Goal: Task Accomplishment & Management: Use online tool/utility

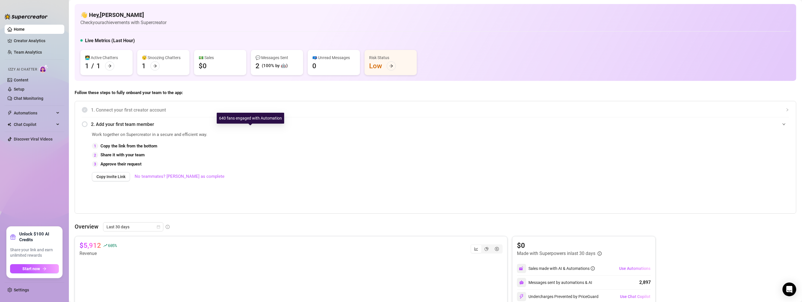
scroll to position [231, 0]
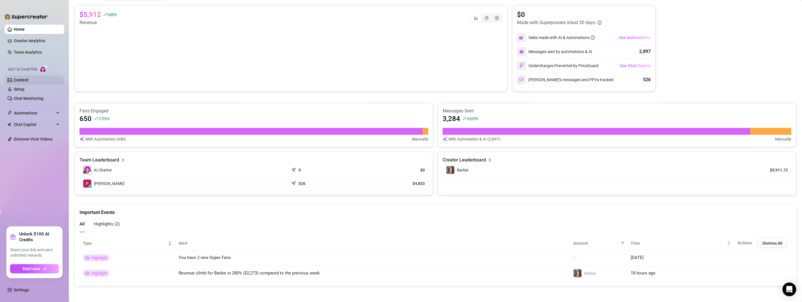
click at [19, 79] on link "Content" at bounding box center [21, 80] width 15 height 5
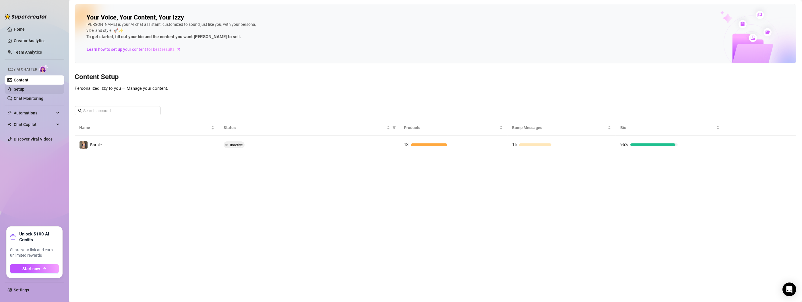
click at [17, 87] on link "Setup" at bounding box center [19, 89] width 11 height 5
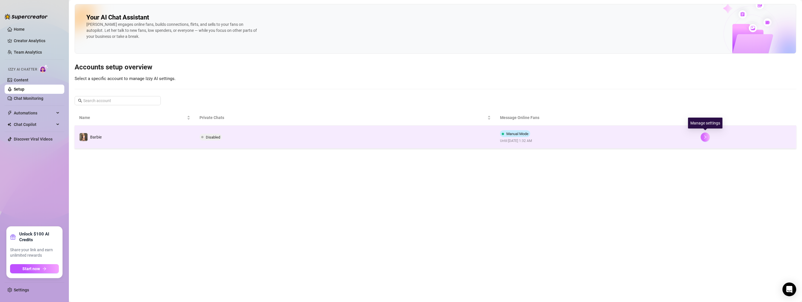
click at [708, 137] on button "button" at bounding box center [705, 137] width 9 height 9
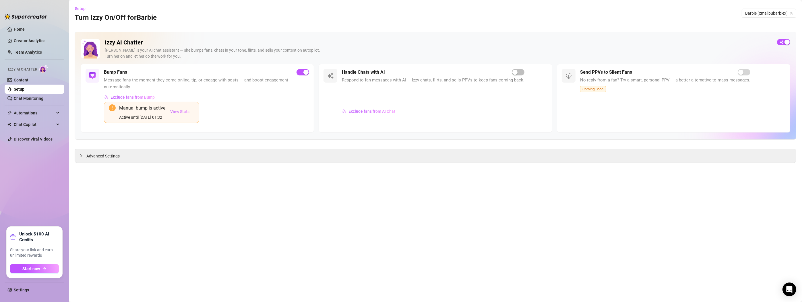
click at [181, 111] on span "View Stats" at bounding box center [179, 111] width 19 height 5
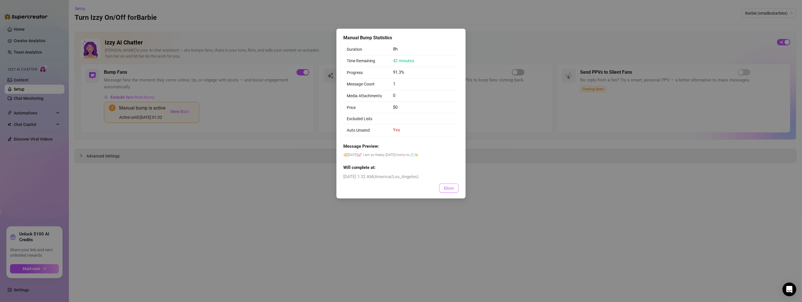
click at [444, 187] on span "Close" at bounding box center [449, 188] width 10 height 5
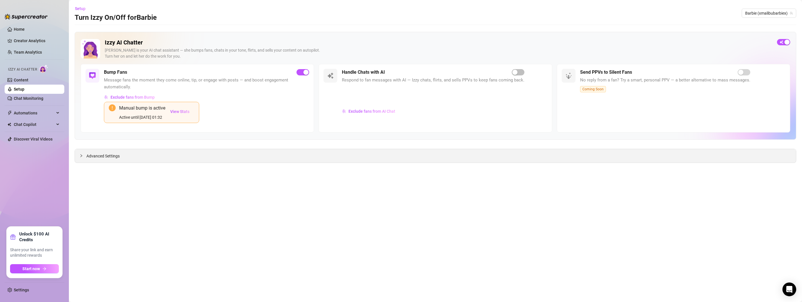
click at [81, 156] on icon "collapsed" at bounding box center [81, 155] width 3 height 3
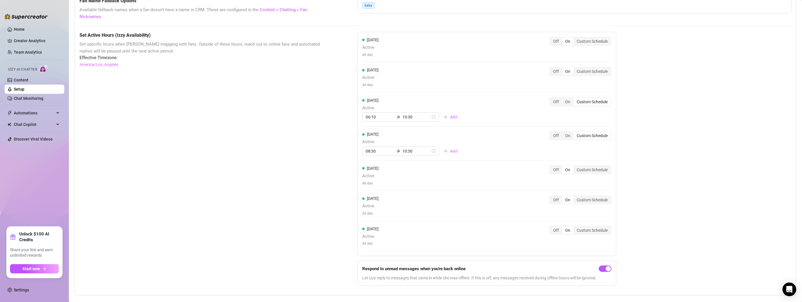
scroll to position [484, 0]
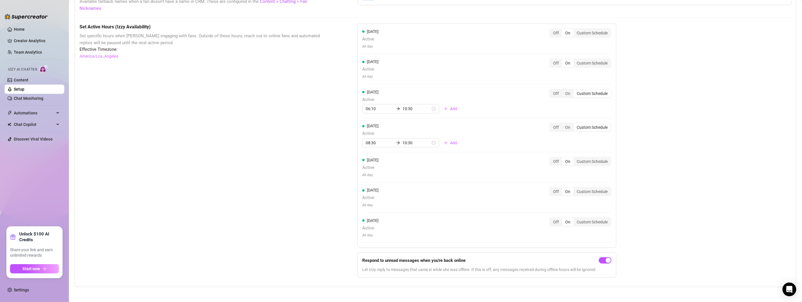
click at [569, 158] on div "On" at bounding box center [567, 162] width 11 height 8
click at [563, 158] on input "On" at bounding box center [563, 158] width 0 height 0
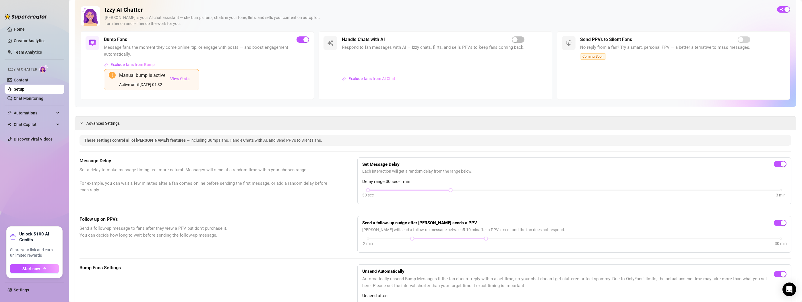
scroll to position [0, 0]
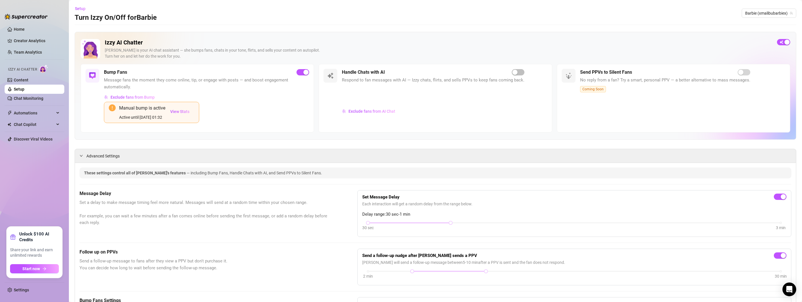
click at [146, 112] on div "Manual bump is active Active until [DATE] 01:32" at bounding box center [142, 112] width 46 height 16
click at [18, 29] on link "Home" at bounding box center [19, 29] width 11 height 5
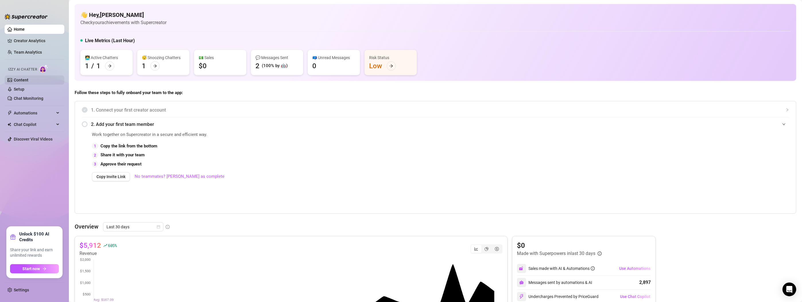
click at [28, 82] on link "Content" at bounding box center [21, 80] width 15 height 5
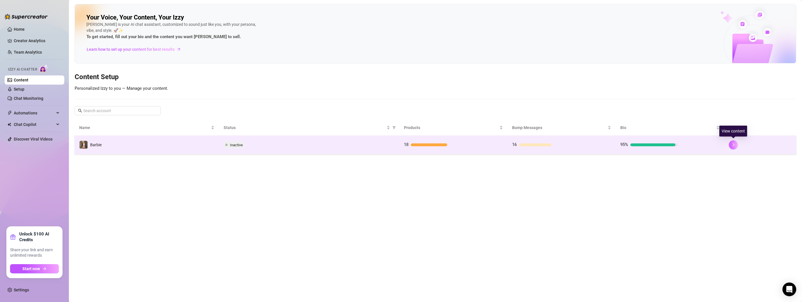
click at [729, 146] on button "button" at bounding box center [733, 144] width 9 height 9
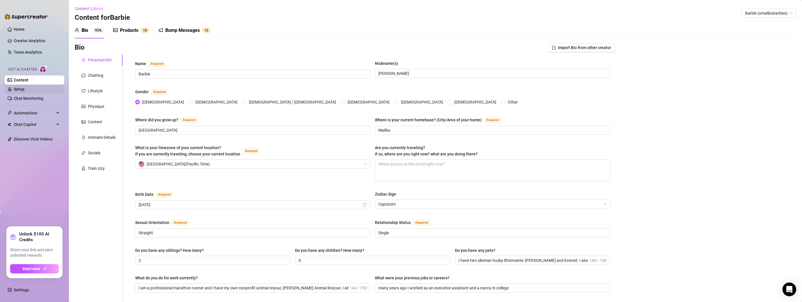
click at [18, 90] on link "Setup" at bounding box center [19, 89] width 11 height 5
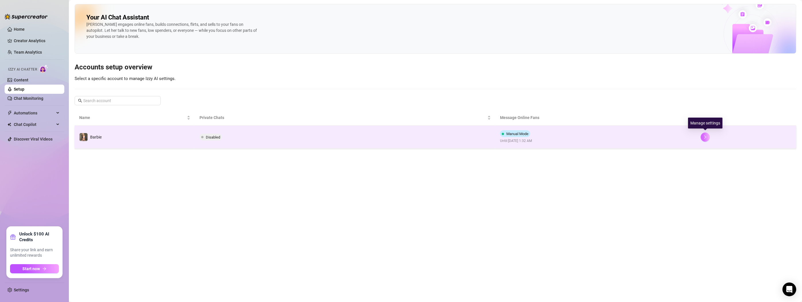
click at [707, 136] on button "button" at bounding box center [705, 137] width 9 height 9
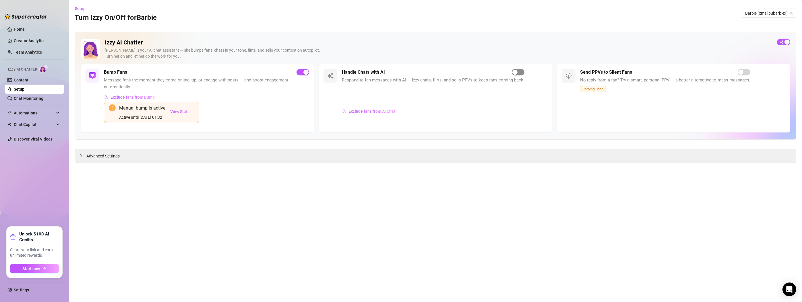
click at [515, 73] on div "button" at bounding box center [514, 72] width 5 height 5
click at [305, 72] on div "button" at bounding box center [305, 72] width 5 height 5
click at [780, 41] on div "button" at bounding box center [780, 42] width 5 height 5
click at [133, 116] on div "Active until [DATE] 01:32" at bounding box center [142, 117] width 46 height 6
click at [24, 78] on link "Content" at bounding box center [21, 80] width 15 height 5
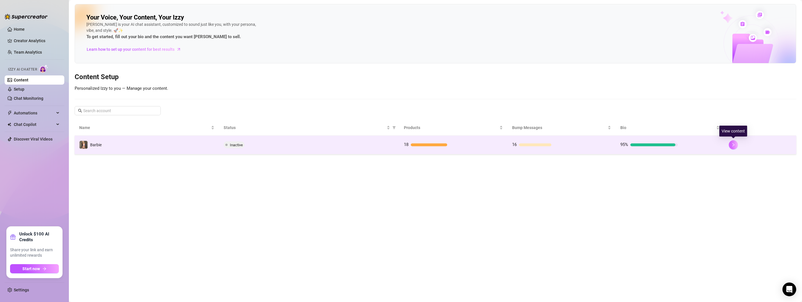
click at [732, 143] on icon "right" at bounding box center [733, 145] width 4 height 4
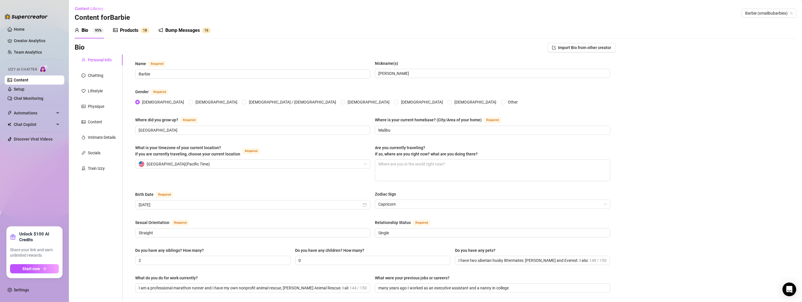
click at [182, 31] on div "Bump Messages" at bounding box center [182, 30] width 34 height 7
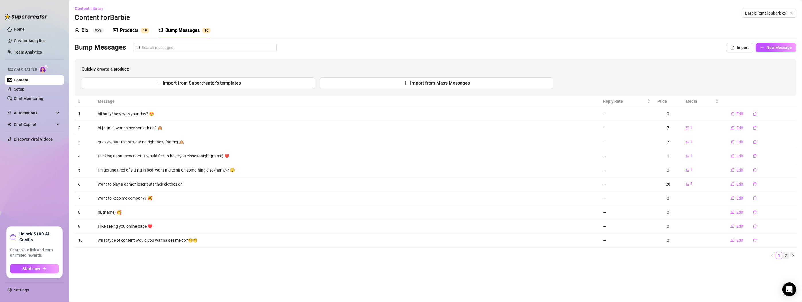
click at [786, 254] on link "2" at bounding box center [786, 256] width 6 height 6
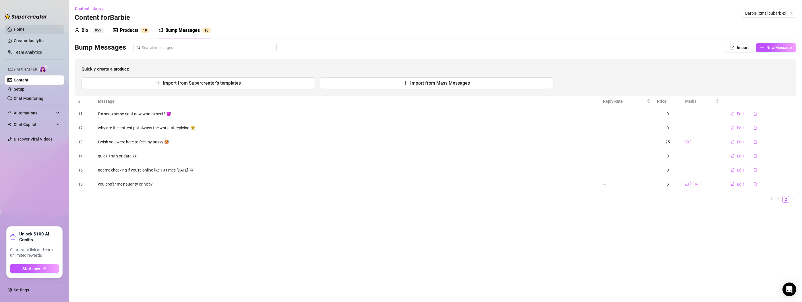
click at [22, 27] on link "Home" at bounding box center [19, 29] width 11 height 5
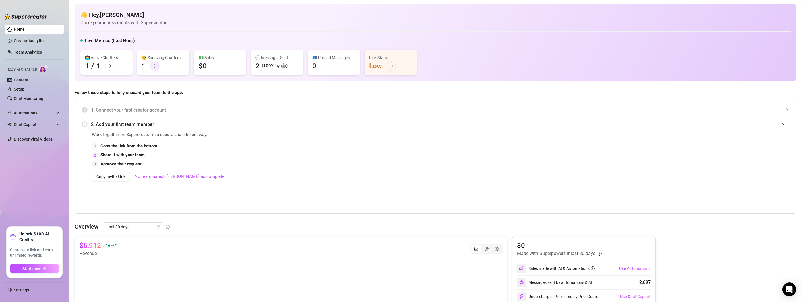
click at [155, 66] on icon "arrow-right" at bounding box center [155, 66] width 4 height 4
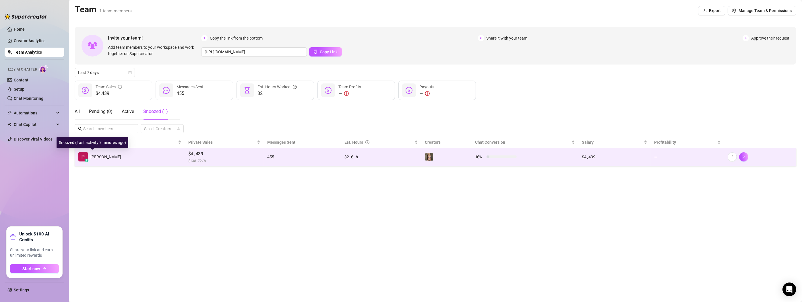
click at [87, 156] on img at bounding box center [82, 156] width 9 height 9
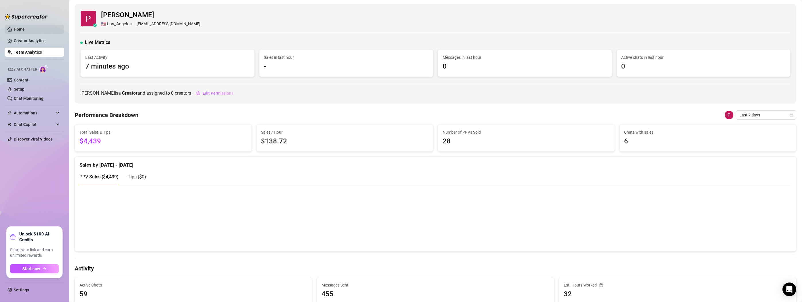
click at [14, 30] on link "Home" at bounding box center [19, 29] width 11 height 5
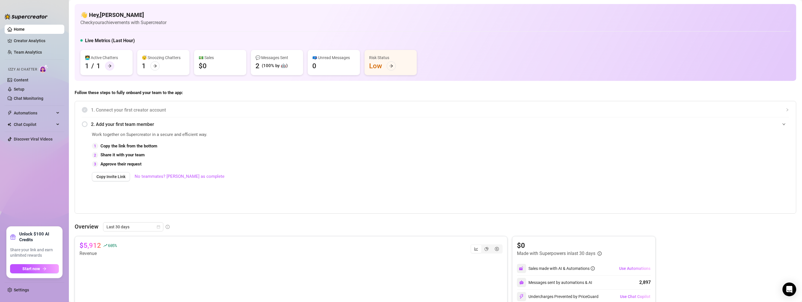
click at [110, 63] on div at bounding box center [109, 65] width 9 height 9
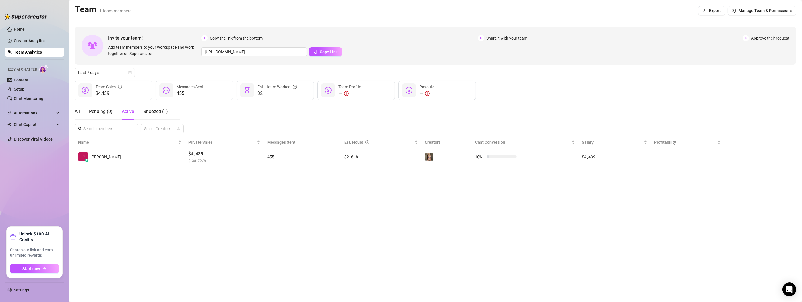
click at [110, 63] on div "Invite your team! Add team members to your workspace and work together on Super…" at bounding box center [436, 46] width 722 height 38
click at [28, 79] on link "Content" at bounding box center [21, 80] width 15 height 5
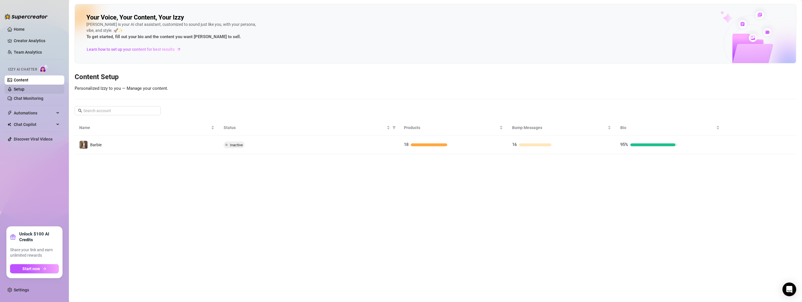
click at [24, 88] on link "Setup" at bounding box center [19, 89] width 11 height 5
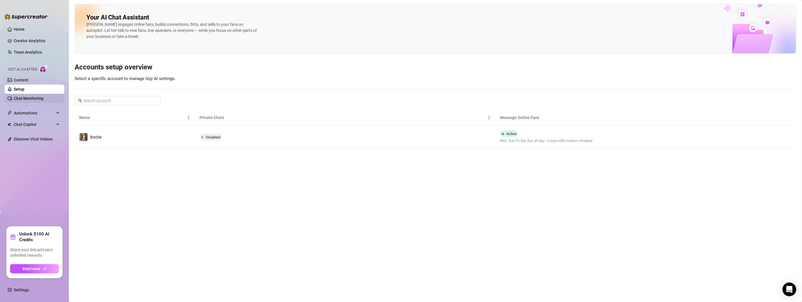
click at [30, 96] on link "Chat Monitoring" at bounding box center [29, 98] width 30 height 5
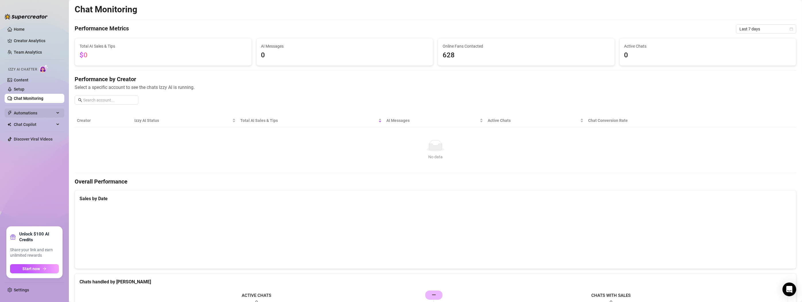
click at [29, 109] on span "Automations" at bounding box center [34, 112] width 41 height 9
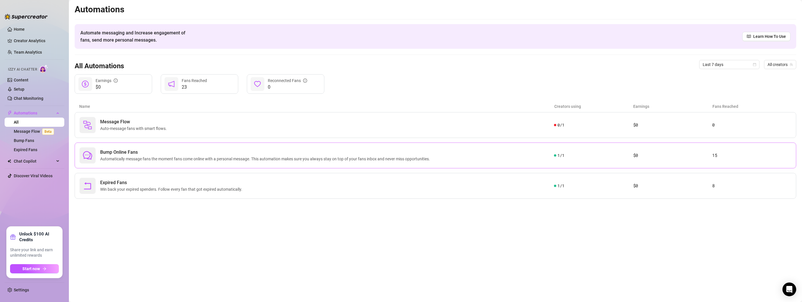
click at [431, 157] on span "Automatically message fans the moment fans come online with a personal message.…" at bounding box center [266, 159] width 332 height 6
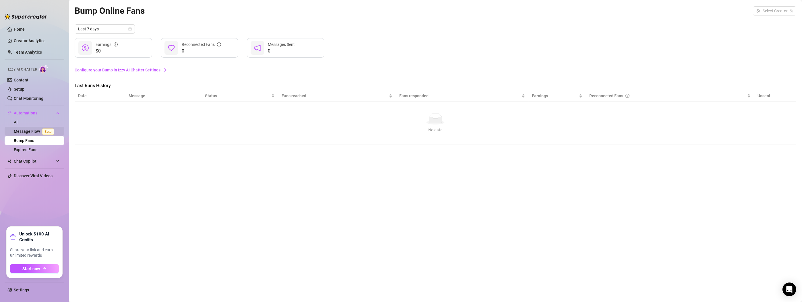
click at [33, 129] on link "Message Flow Beta" at bounding box center [35, 131] width 42 height 5
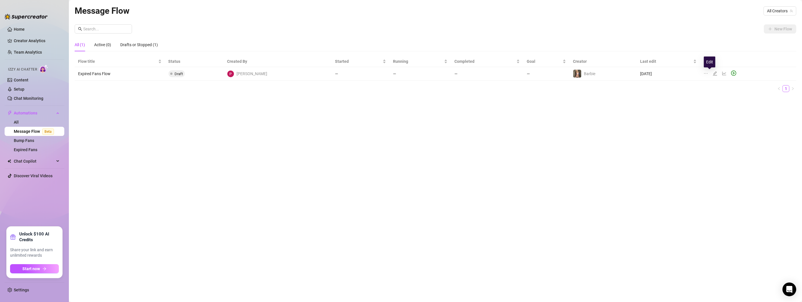
click at [713, 71] on icon "edit" at bounding box center [715, 73] width 5 height 5
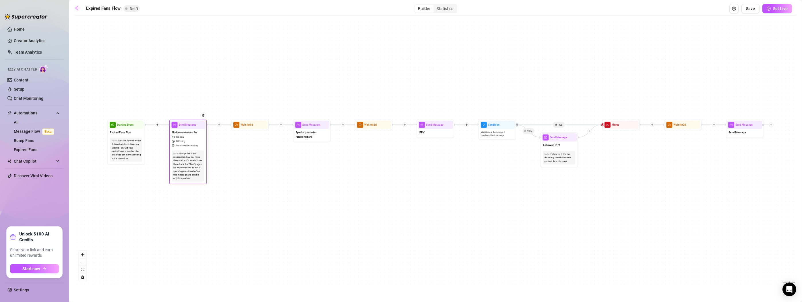
click at [188, 128] on div "Send Message" at bounding box center [187, 125] width 35 height 8
type textarea "👀 I noticed you haven't been around lately... I just dropped something I don't …"
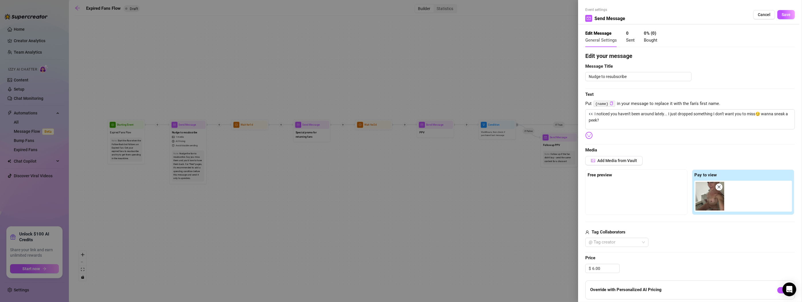
click at [597, 180] on div "Free preview" at bounding box center [636, 192] width 102 height 45
click at [606, 161] on span "Add Media from Vault" at bounding box center [617, 160] width 40 height 5
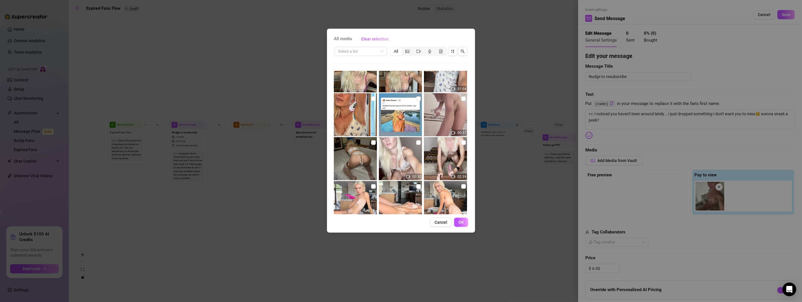
scroll to position [410, 0]
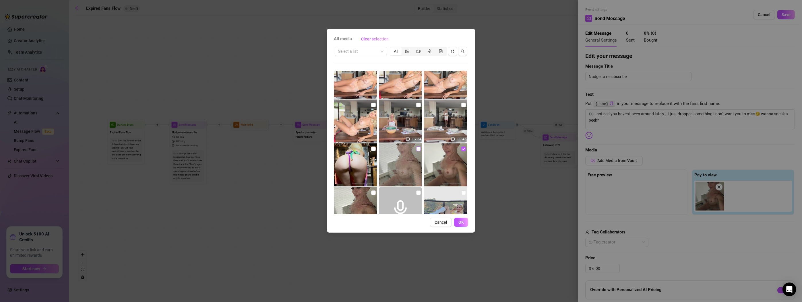
click at [416, 149] on input "checkbox" at bounding box center [418, 149] width 5 height 5
checkbox input "true"
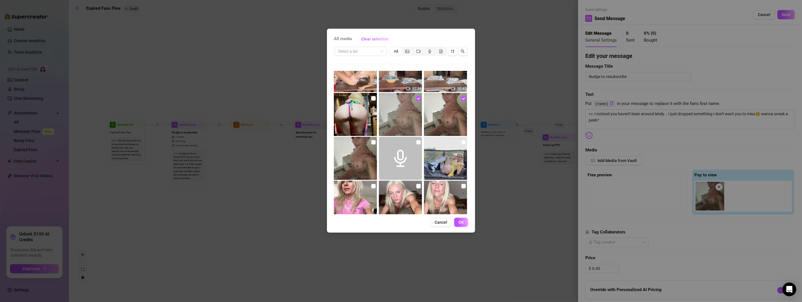
scroll to position [488, 0]
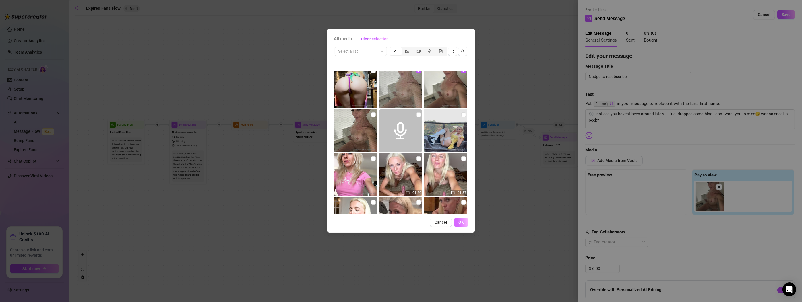
click at [462, 222] on span "OK" at bounding box center [460, 222] width 5 height 5
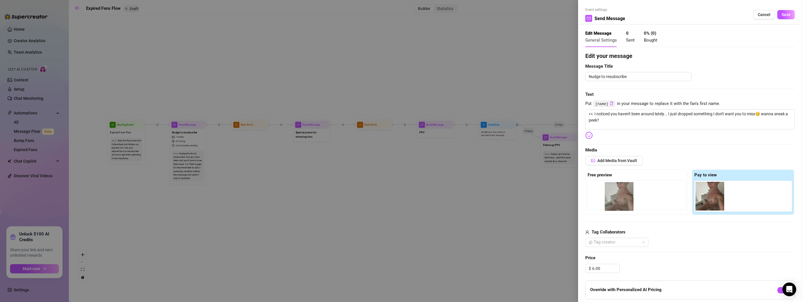
drag, startPoint x: 735, startPoint y: 204, endPoint x: 613, endPoint y: 204, distance: 122.3
click at [613, 204] on div "Free preview Pay to view" at bounding box center [690, 192] width 210 height 45
drag, startPoint x: 745, startPoint y: 198, endPoint x: 604, endPoint y: 209, distance: 141.6
click at [604, 209] on div "Free preview Pay to view" at bounding box center [690, 192] width 210 height 45
drag, startPoint x: 730, startPoint y: 198, endPoint x: 625, endPoint y: 191, distance: 104.7
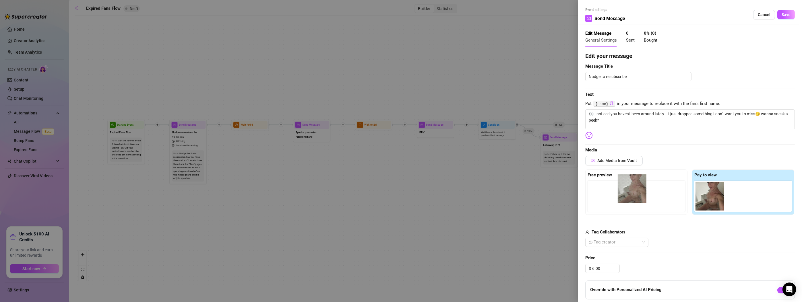
click at [626, 192] on div "Free preview Pay to view" at bounding box center [690, 192] width 210 height 45
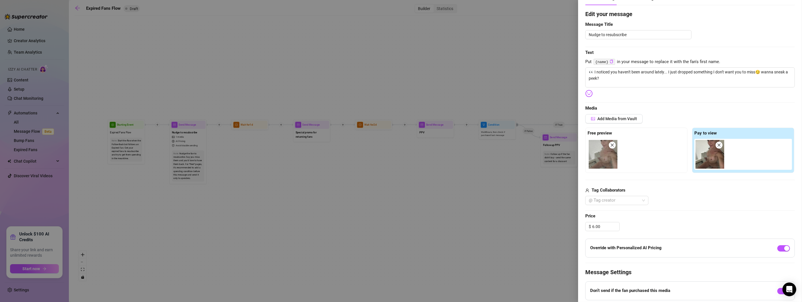
scroll to position [0, 0]
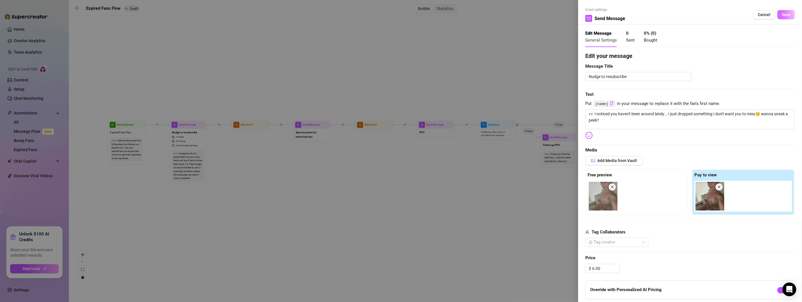
click at [787, 12] on button "Save" at bounding box center [786, 14] width 18 height 9
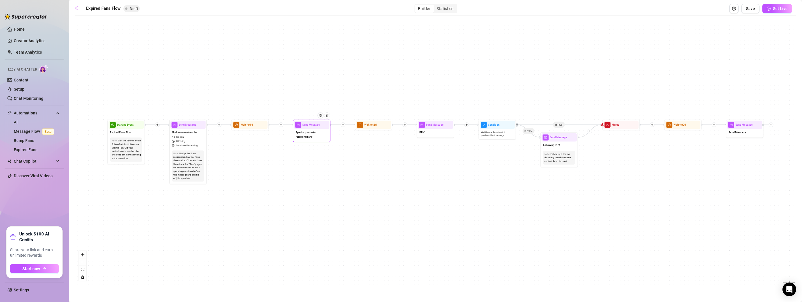
click at [311, 139] on div "Special promo for returning fans" at bounding box center [311, 135] width 35 height 12
type textarea "Special promo for returning fans"
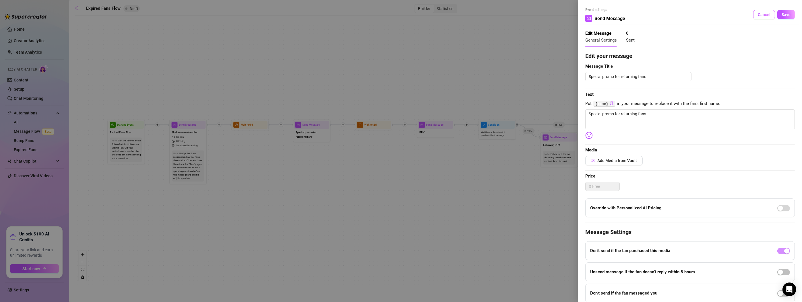
click at [759, 14] on span "Cancel" at bounding box center [764, 14] width 13 height 5
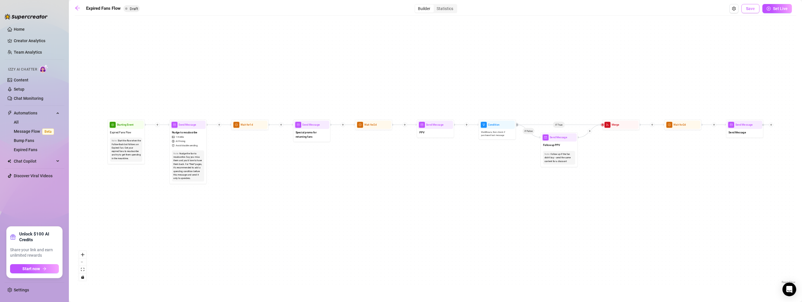
click at [745, 8] on button "Save" at bounding box center [750, 8] width 18 height 9
click at [20, 139] on link "Bump Fans" at bounding box center [24, 140] width 20 height 5
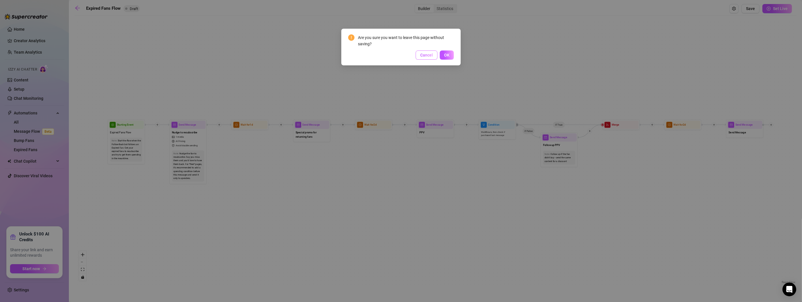
click at [430, 53] on span "Cancel" at bounding box center [426, 55] width 13 height 5
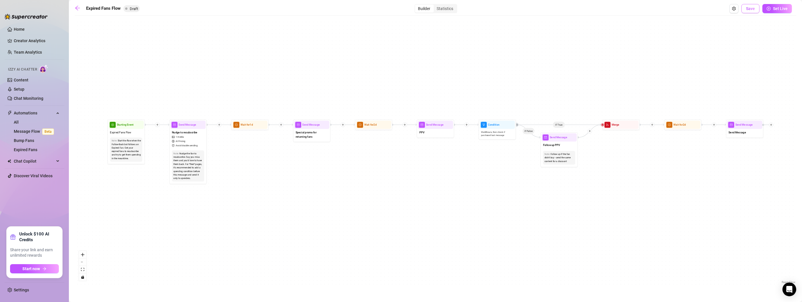
click at [749, 6] on span "Save" at bounding box center [750, 8] width 9 height 5
click at [16, 78] on link "Content" at bounding box center [21, 80] width 15 height 5
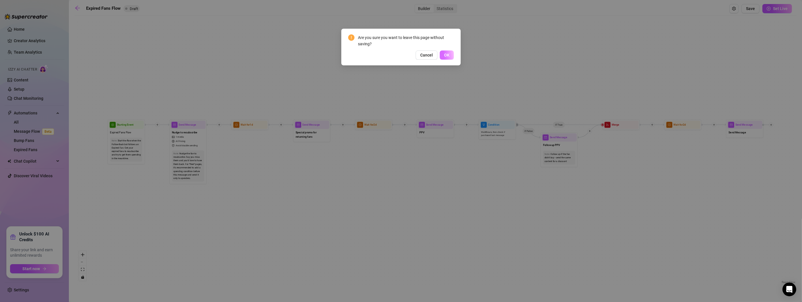
click at [445, 52] on button "OK" at bounding box center [447, 55] width 14 height 9
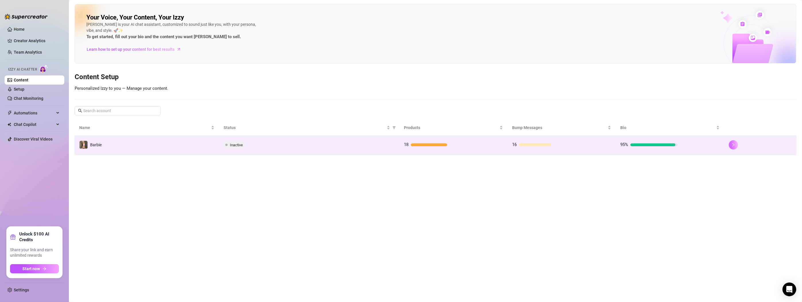
click at [732, 143] on icon "right" at bounding box center [733, 144] width 2 height 3
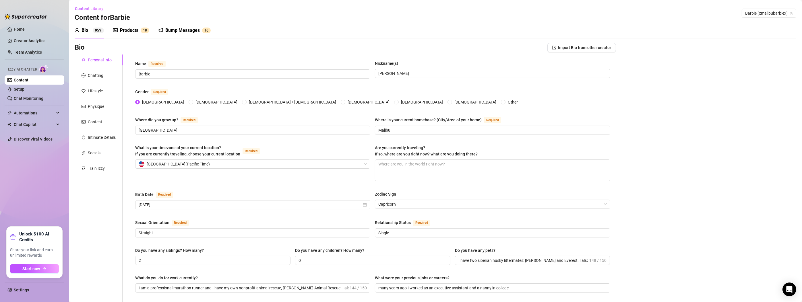
click at [126, 30] on div "Products" at bounding box center [129, 30] width 18 height 7
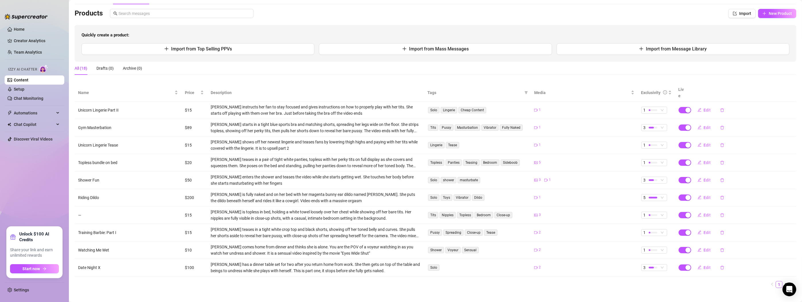
scroll to position [34, 0]
click at [788, 291] on icon "Open Intercom Messenger" at bounding box center [789, 289] width 7 height 7
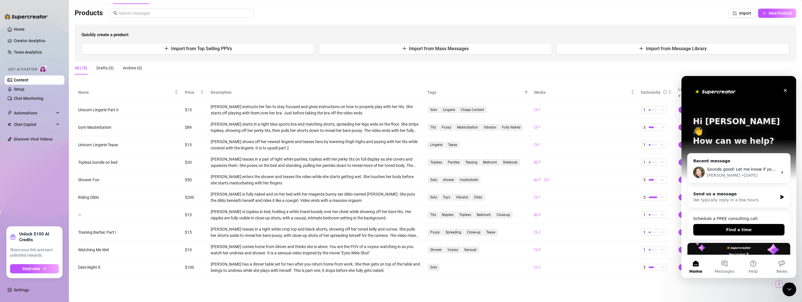
scroll to position [0, 0]
click at [740, 171] on div "Sounds good! Let me know if you need help with anything else. [PERSON_NAME] • […" at bounding box center [738, 172] width 103 height 21
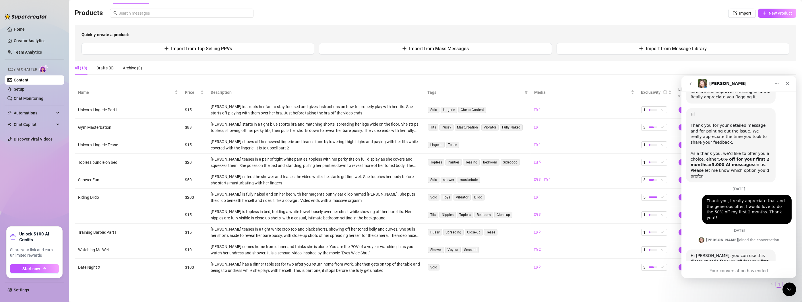
scroll to position [1566, 0]
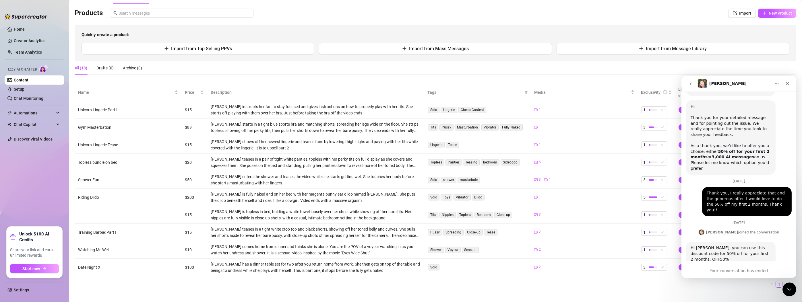
click at [725, 272] on div "Your conversation has ended" at bounding box center [738, 271] width 115 height 6
click at [778, 84] on icon "Home" at bounding box center [777, 83] width 4 height 1
click at [691, 83] on icon "go back" at bounding box center [690, 83] width 5 height 5
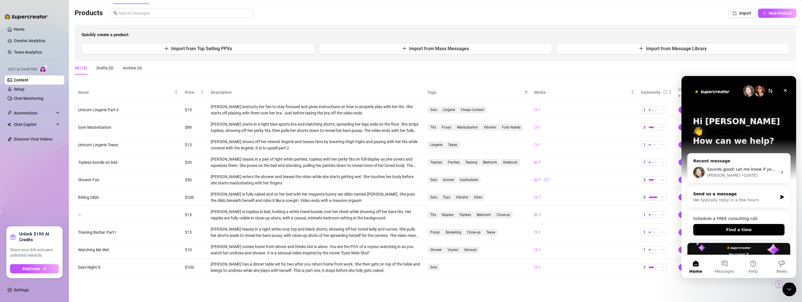
click at [780, 195] on icon "Intercom messenger" at bounding box center [781, 197] width 5 height 5
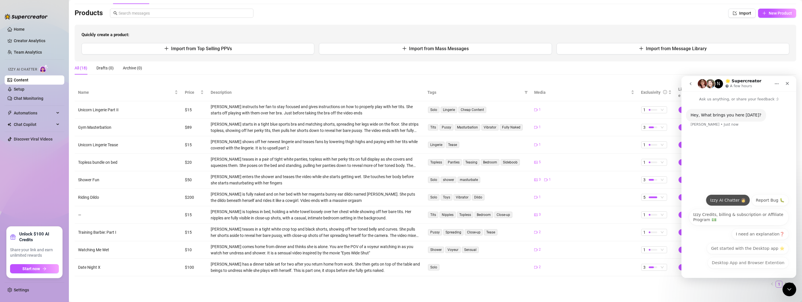
click at [730, 198] on button "Izzy AI Chatter 👩" at bounding box center [727, 199] width 44 height 11
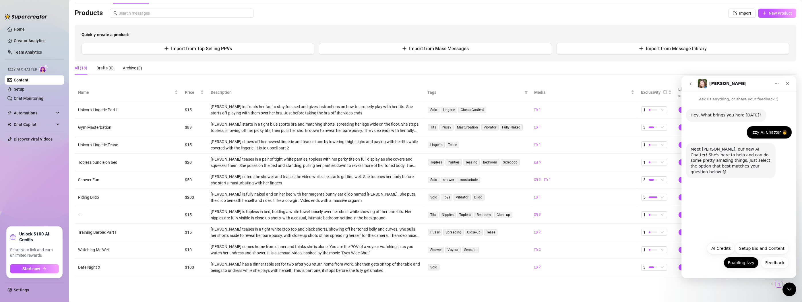
click at [738, 261] on button "Enabling Izzy" at bounding box center [740, 262] width 35 height 11
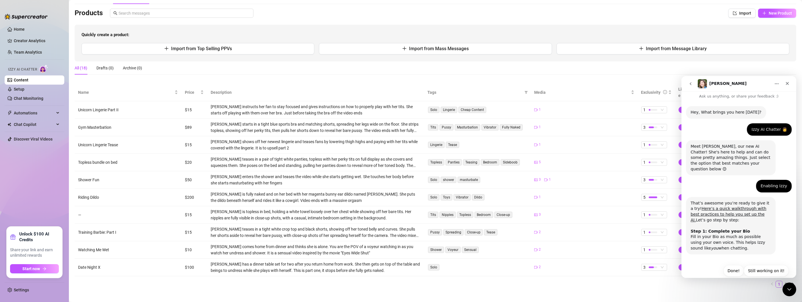
scroll to position [6, 0]
